Goal: Navigation & Orientation: Find specific page/section

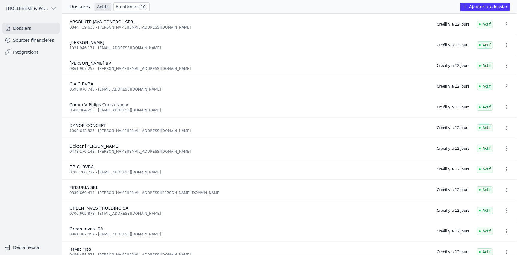
click at [124, 6] on link "En attente 10" at bounding box center [131, 6] width 36 height 9
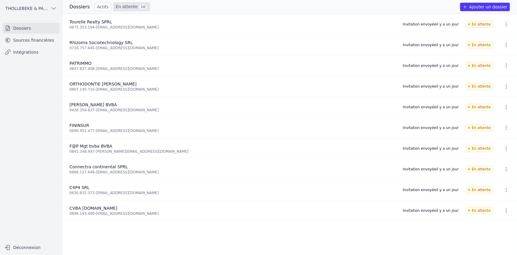
click at [105, 3] on link "Actifs" at bounding box center [103, 7] width 16 height 8
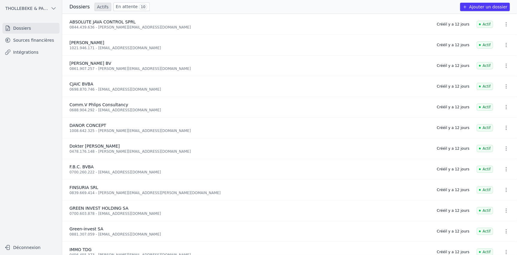
click at [38, 41] on link "Sources financières" at bounding box center [30, 40] width 57 height 11
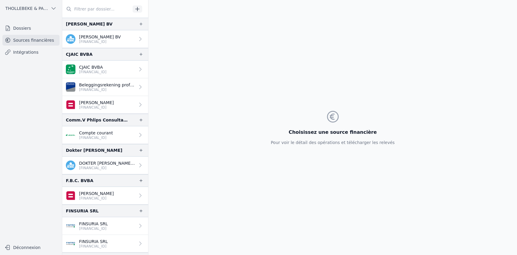
click at [21, 28] on link "Dossiers" at bounding box center [30, 28] width 57 height 11
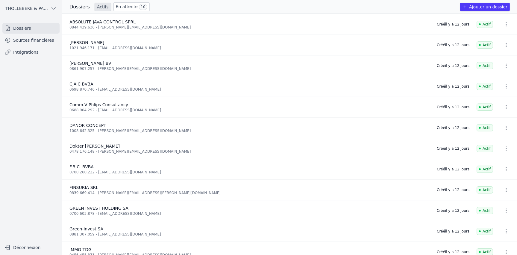
click at [131, 9] on link "En attente 10" at bounding box center [131, 6] width 36 height 9
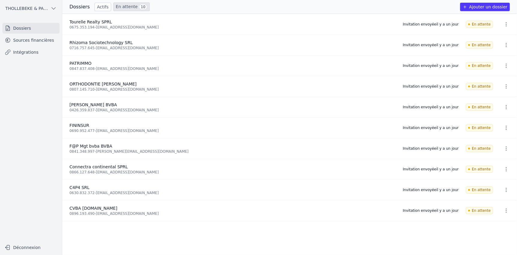
click at [88, 234] on ul "Tourelle Realty SPRL 0675.353.194 - [EMAIL_ADDRESS][DOMAIN_NAME] Invitation env…" at bounding box center [289, 134] width 455 height 241
drag, startPoint x: 69, startPoint y: 145, endPoint x: 150, endPoint y: 151, distance: 80.4
click at [150, 151] on div "F@P Mgt bvba BVBA 0841.348.997 - [PERSON_NAME][EMAIL_ADDRESS][DOMAIN_NAME]" at bounding box center [232, 148] width 326 height 11
click at [99, 235] on ul "Tourelle Realty SPRL 0675.353.194 - [EMAIL_ADDRESS][DOMAIN_NAME] Invitation env…" at bounding box center [289, 134] width 455 height 241
drag, startPoint x: 69, startPoint y: 145, endPoint x: 146, endPoint y: 150, distance: 77.1
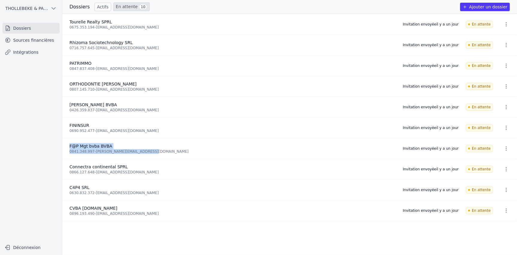
click at [146, 150] on div "F@P Mgt bvba BVBA 0841.348.997 - [PERSON_NAME][EMAIL_ADDRESS][DOMAIN_NAME]" at bounding box center [232, 148] width 326 height 11
click at [113, 239] on ul "Tourelle Realty SPRL 0675.353.194 - [EMAIL_ADDRESS][DOMAIN_NAME] Invitation env…" at bounding box center [289, 134] width 455 height 241
click at [97, 238] on ul "Tourelle Realty SPRL 0675.353.194 - [EMAIL_ADDRESS][DOMAIN_NAME] Invitation env…" at bounding box center [289, 134] width 455 height 241
